Goal: Information Seeking & Learning: Learn about a topic

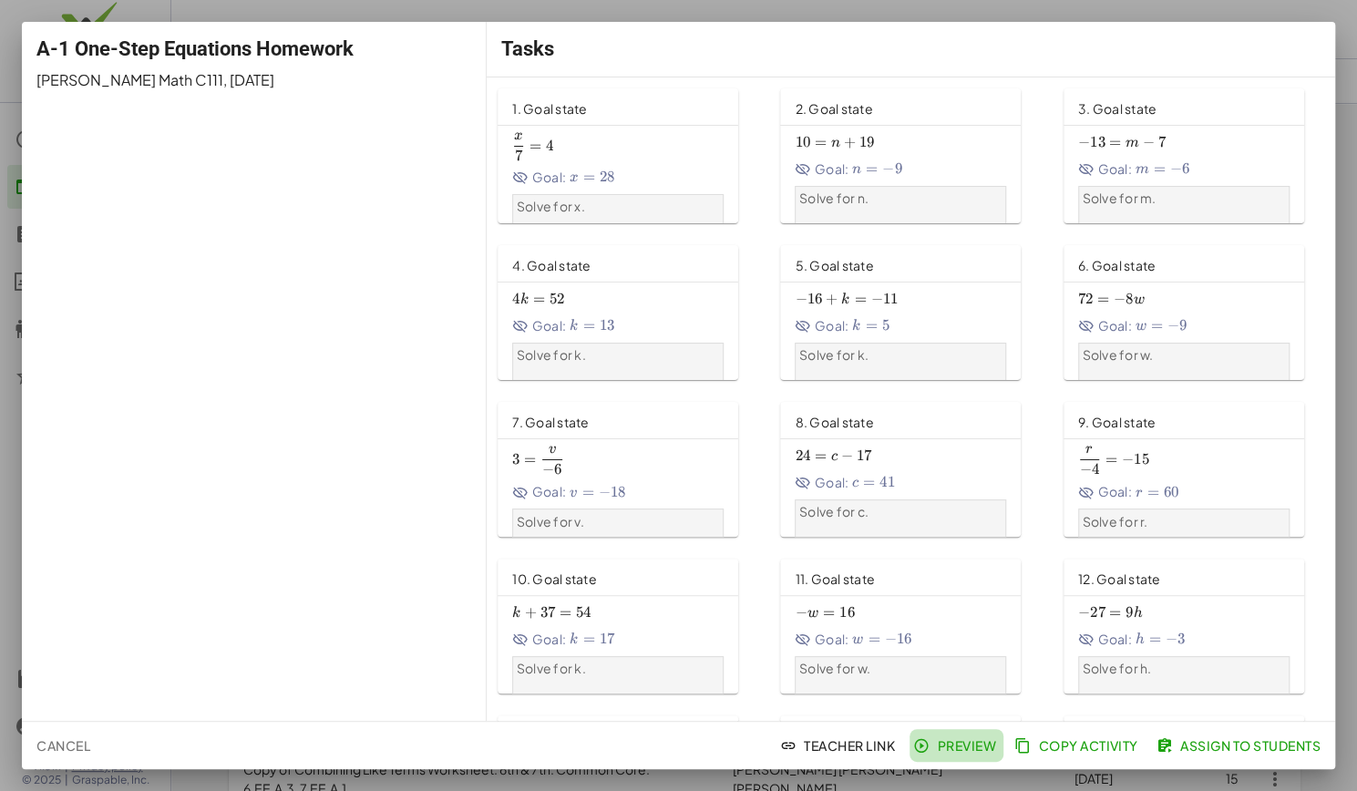
click at [948, 750] on span "Preview" at bounding box center [956, 745] width 79 height 16
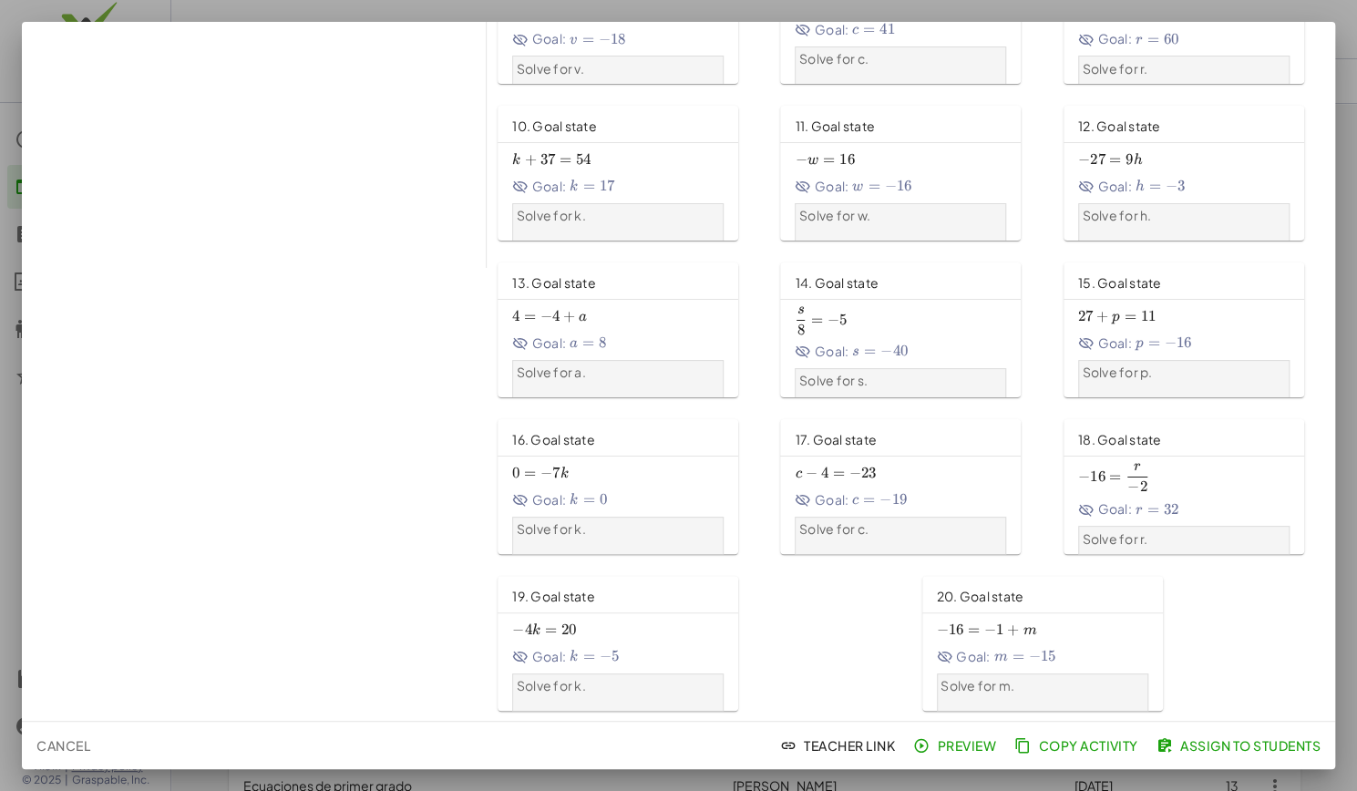
scroll to position [526, 0]
click at [49, 745] on span "Cancel" at bounding box center [63, 745] width 54 height 16
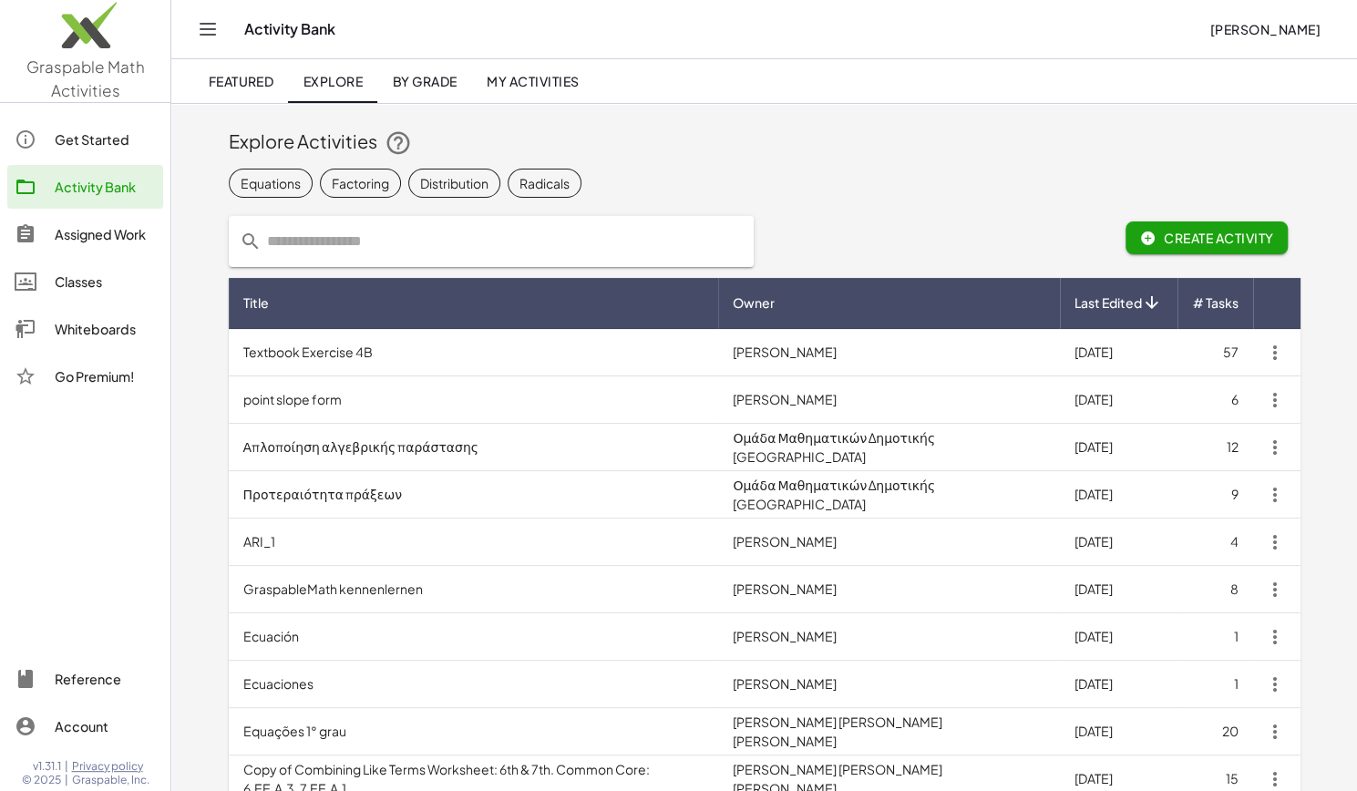
click at [98, 282] on div "Classes" at bounding box center [105, 282] width 101 height 22
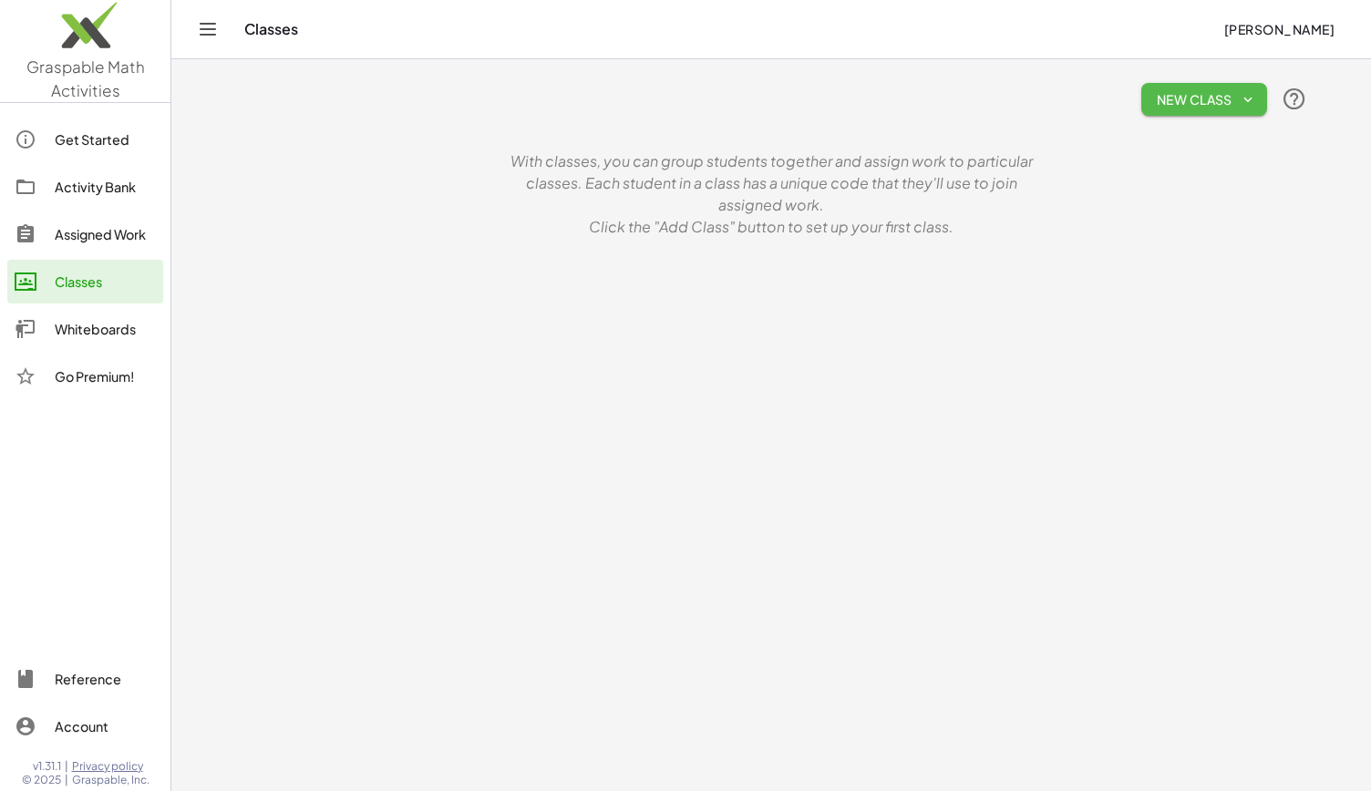
click at [1186, 103] on span "New Class" at bounding box center [1204, 99] width 97 height 16
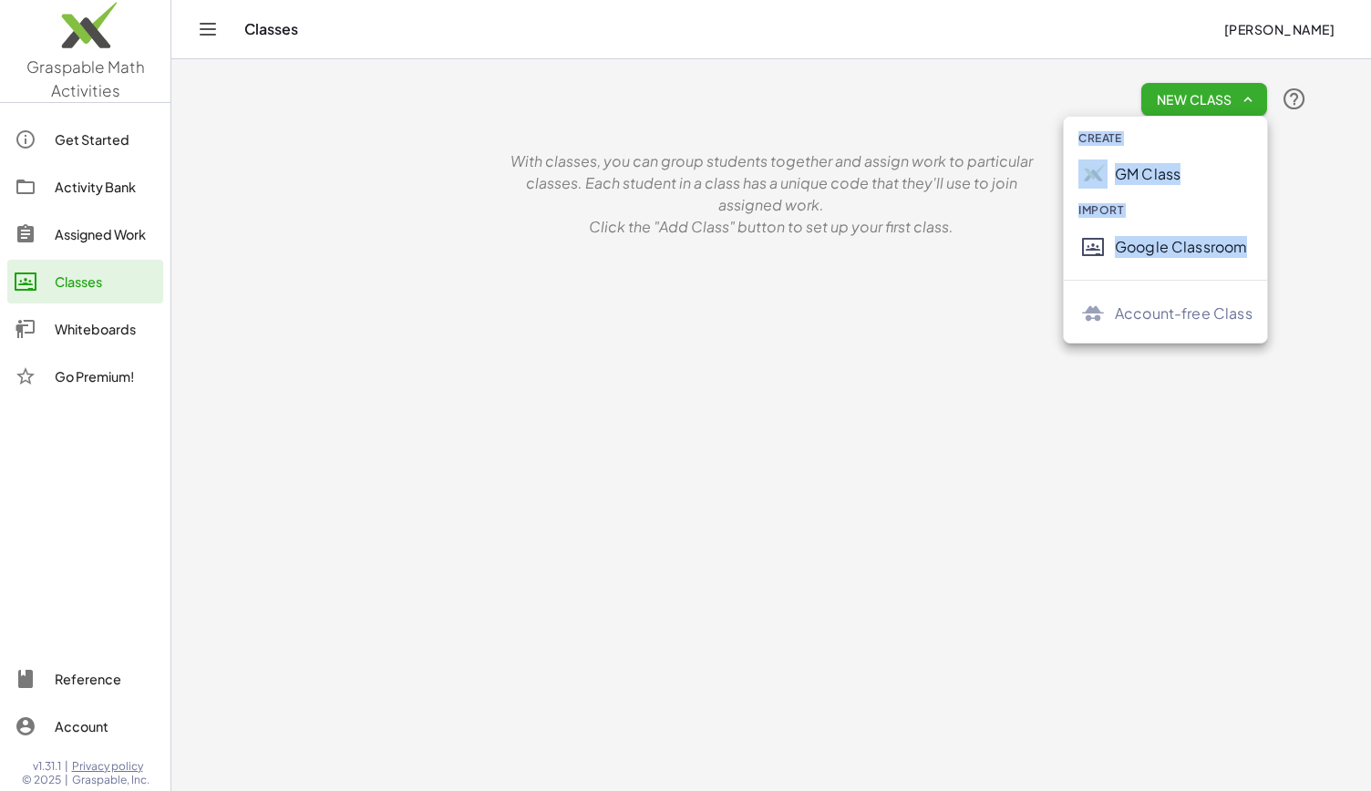
drag, startPoint x: 1107, startPoint y: 311, endPoint x: 962, endPoint y: 289, distance: 146.5
click at [962, 289] on body "Graspable Math Activities Get Started Activity Bank Assigned Work Classes White…" at bounding box center [685, 395] width 1371 height 791
click at [962, 289] on main "New Class With classes, you can group students together and assign work to part…" at bounding box center [770, 395] width 1199 height 791
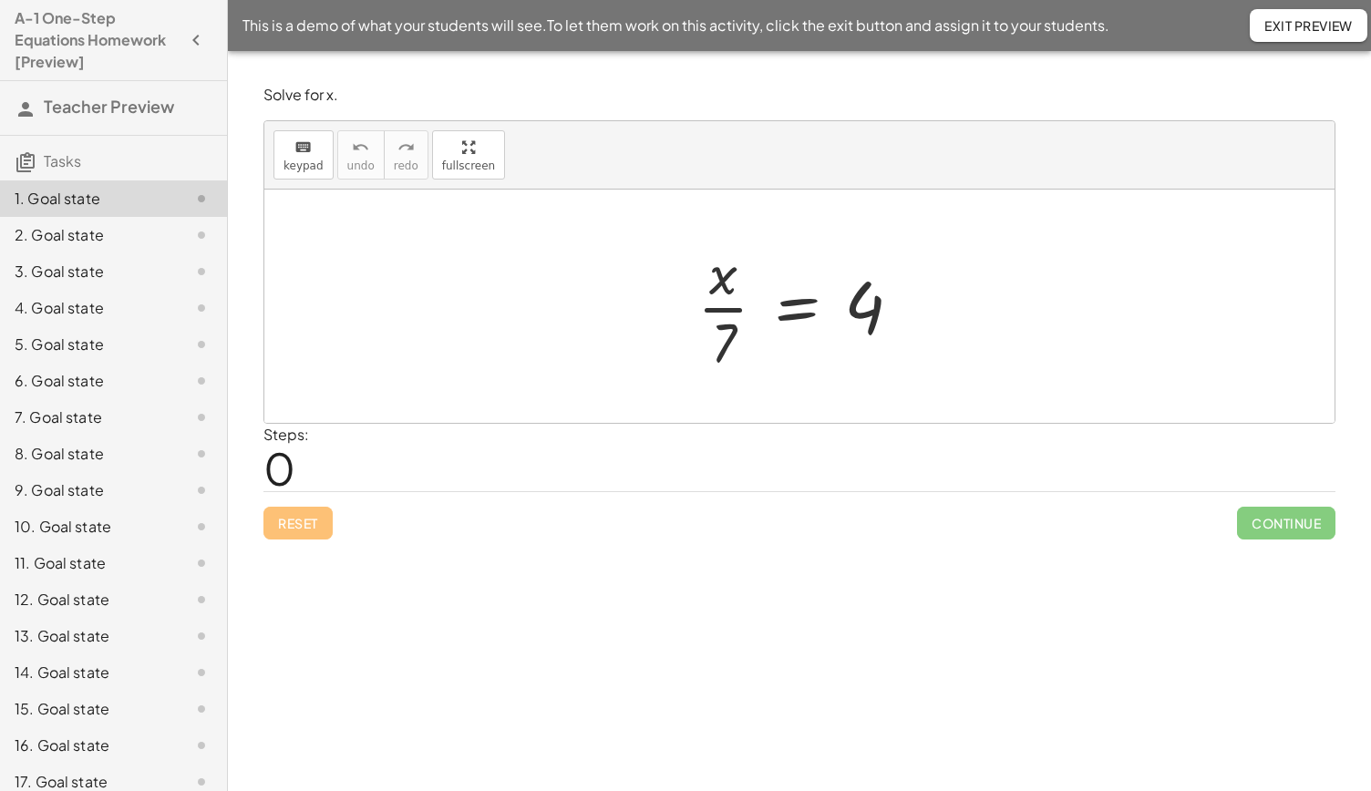
click at [115, 238] on div "2. Goal state" at bounding box center [88, 235] width 147 height 22
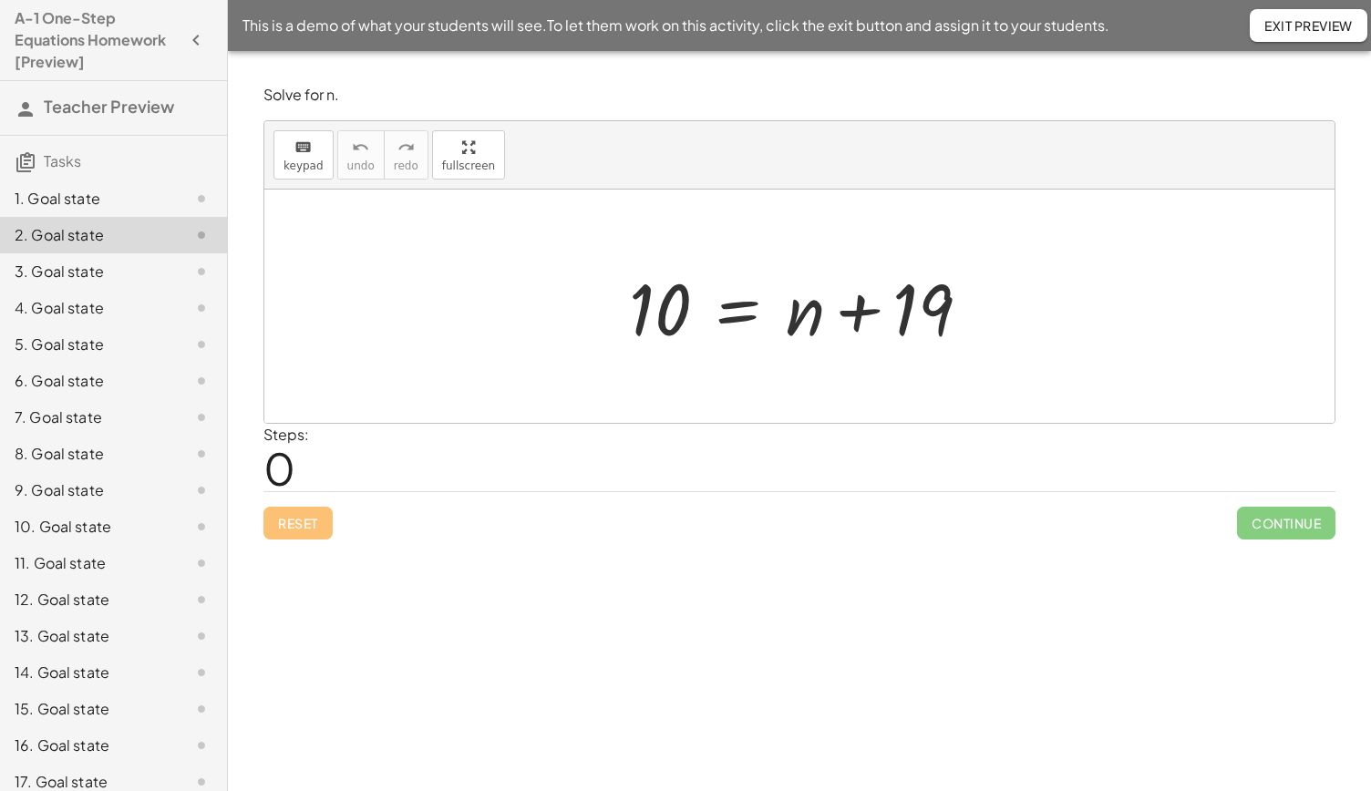
click at [107, 276] on div "3. Goal state" at bounding box center [88, 272] width 147 height 22
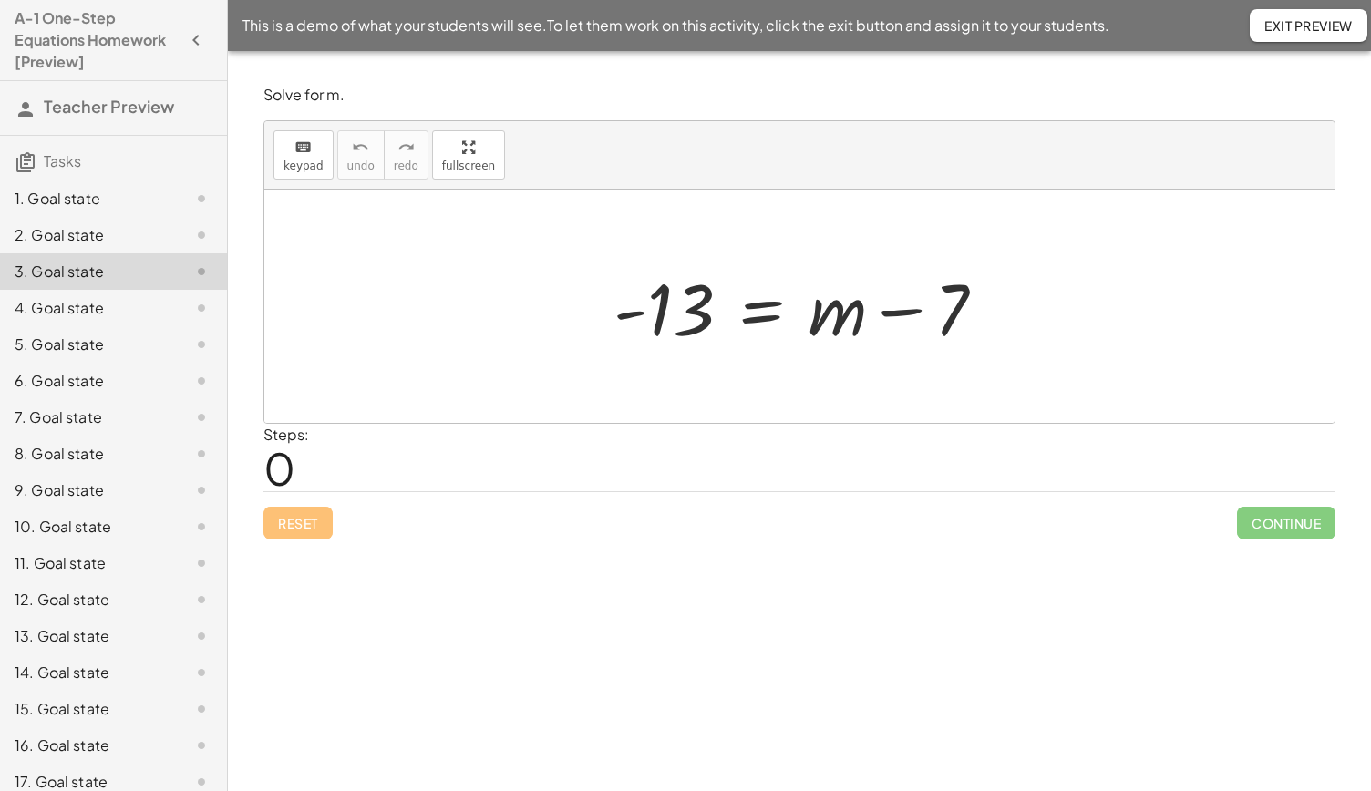
click at [79, 421] on div "7. Goal state" at bounding box center [88, 417] width 147 height 22
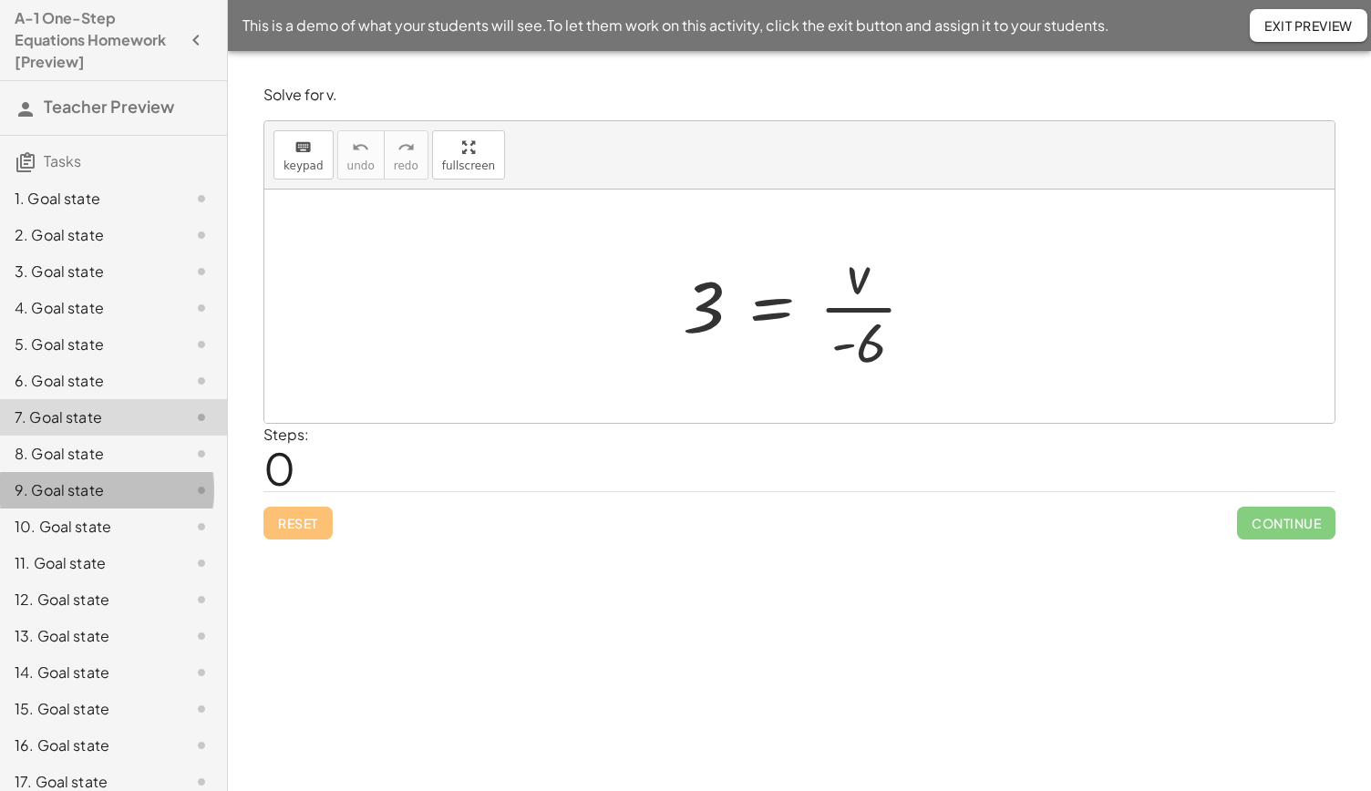
click at [66, 497] on div "9. Goal state" at bounding box center [88, 490] width 147 height 22
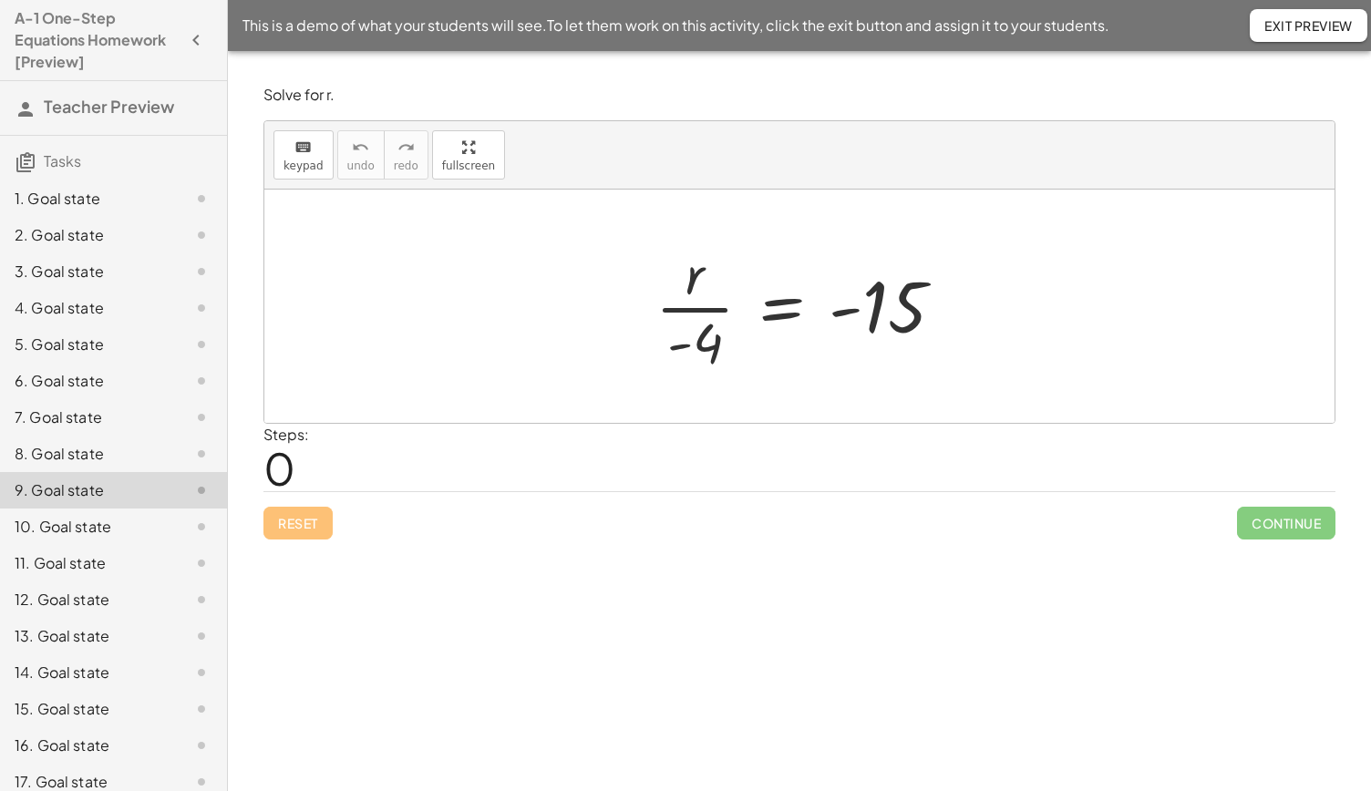
click at [1269, 21] on span "Exit Preview" at bounding box center [1308, 25] width 88 height 16
